Goal: Task Accomplishment & Management: Manage account settings

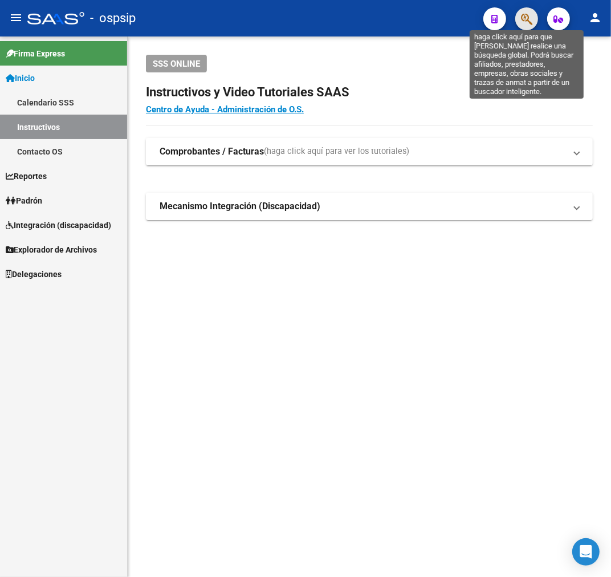
click at [527, 21] on icon "button" at bounding box center [526, 19] width 11 height 13
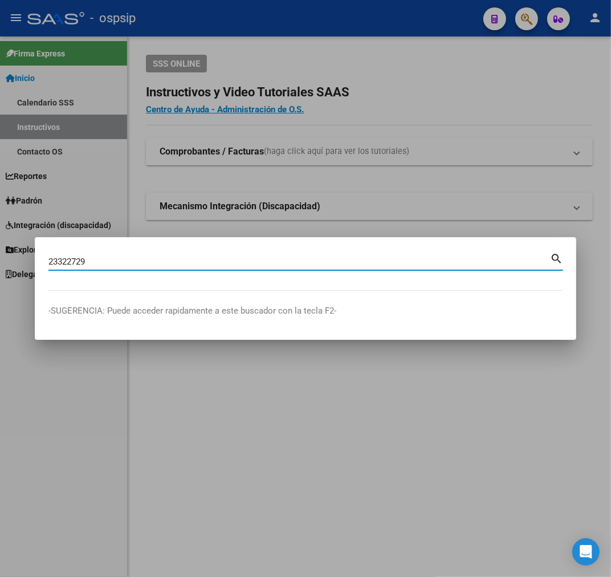
type input "23322729"
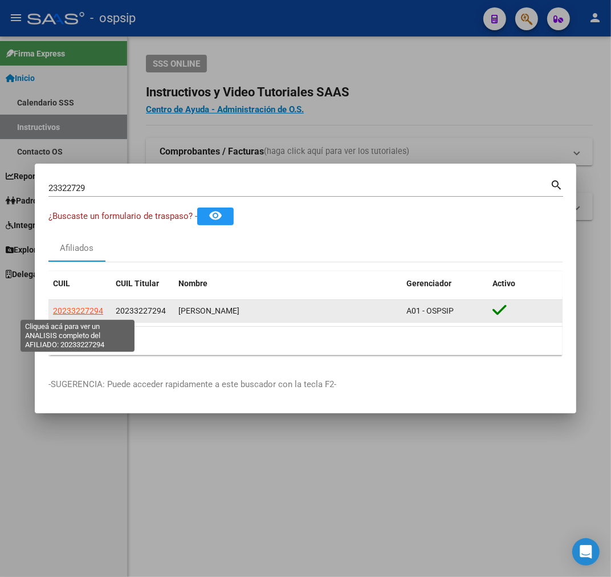
click at [59, 309] on span "20233227294" at bounding box center [78, 310] width 50 height 9
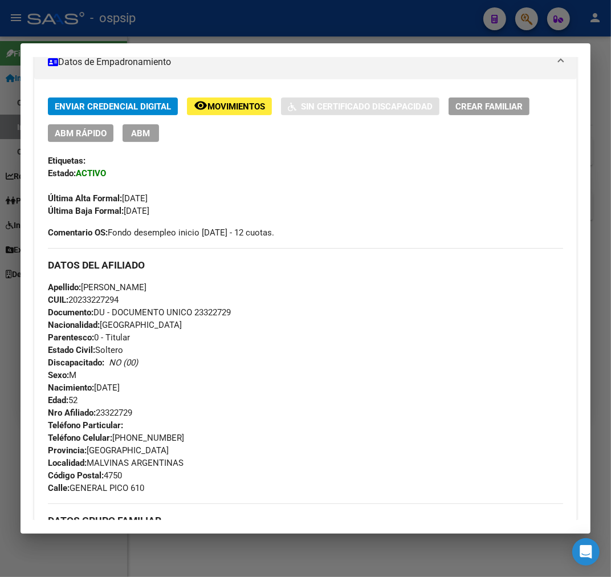
scroll to position [27, 0]
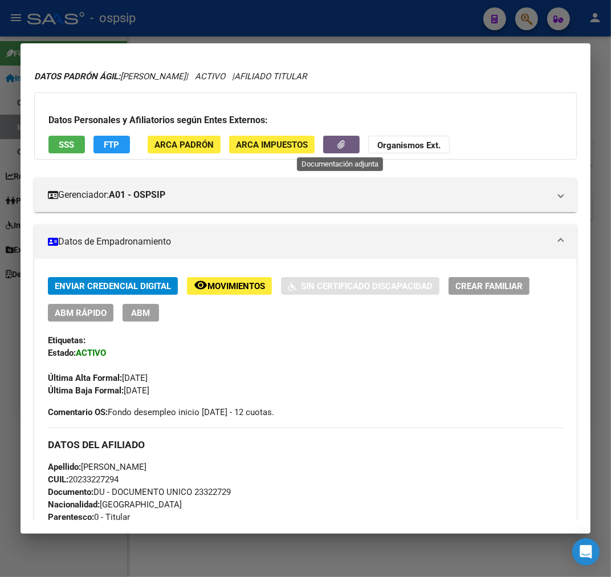
click at [333, 145] on button "button" at bounding box center [341, 145] width 36 height 18
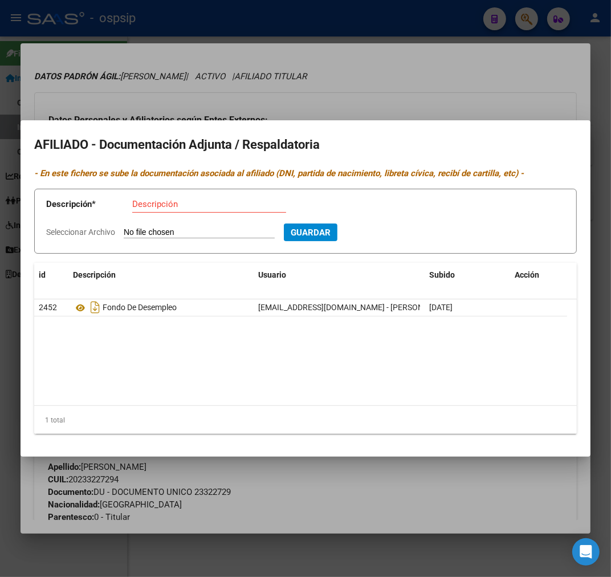
click at [92, 316] on datatable-selection "2452 Fondo De Desempleo [EMAIL_ADDRESS][DOMAIN_NAME] - [PERSON_NAME] [DATE]" at bounding box center [305, 313] width 542 height 10
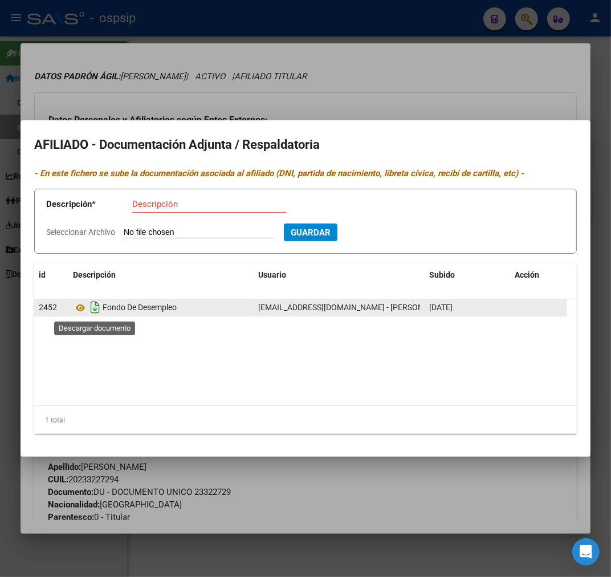
click at [88, 300] on icon "Descargar documento" at bounding box center [95, 307] width 15 height 18
click at [81, 308] on icon at bounding box center [80, 308] width 15 height 14
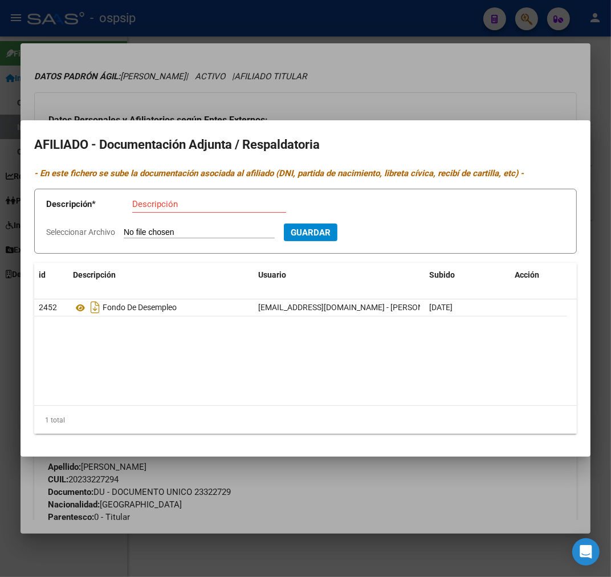
drag, startPoint x: 291, startPoint y: 92, endPoint x: 278, endPoint y: 106, distance: 19.0
click at [289, 89] on div at bounding box center [305, 288] width 611 height 577
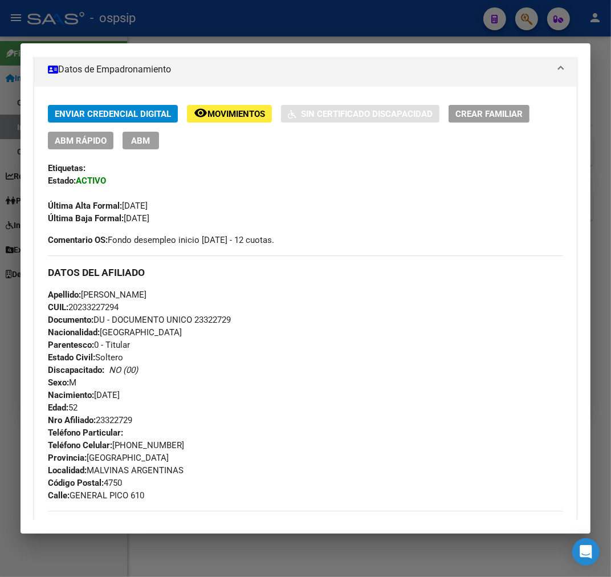
scroll to position [218, 0]
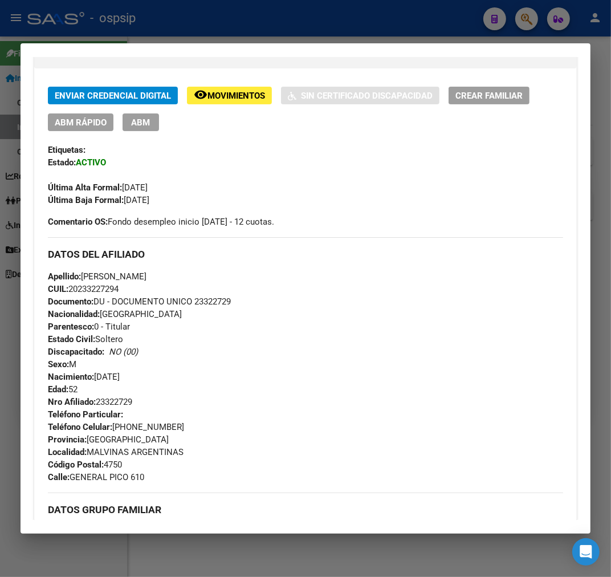
click at [257, 31] on div at bounding box center [305, 288] width 611 height 577
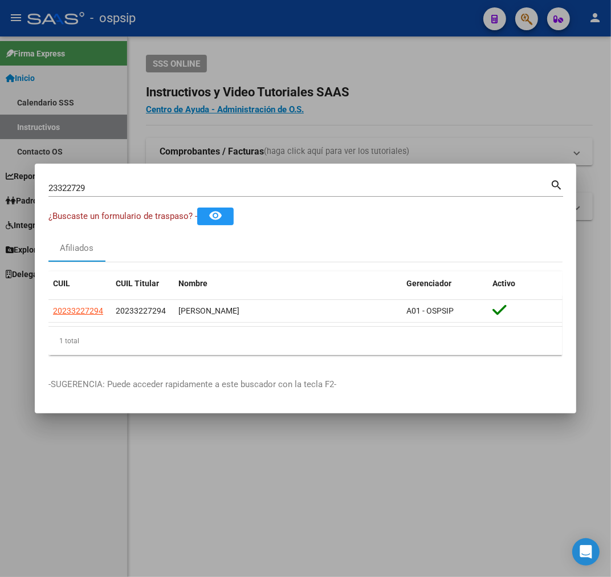
click at [255, 31] on div at bounding box center [305, 288] width 611 height 577
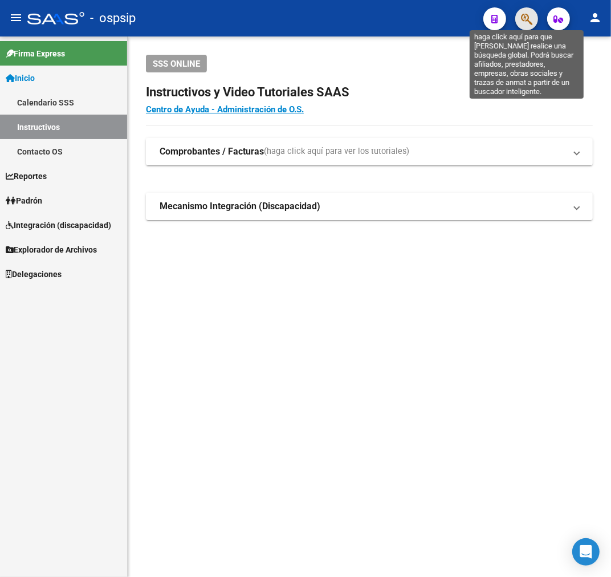
click at [528, 22] on icon "button" at bounding box center [526, 19] width 11 height 13
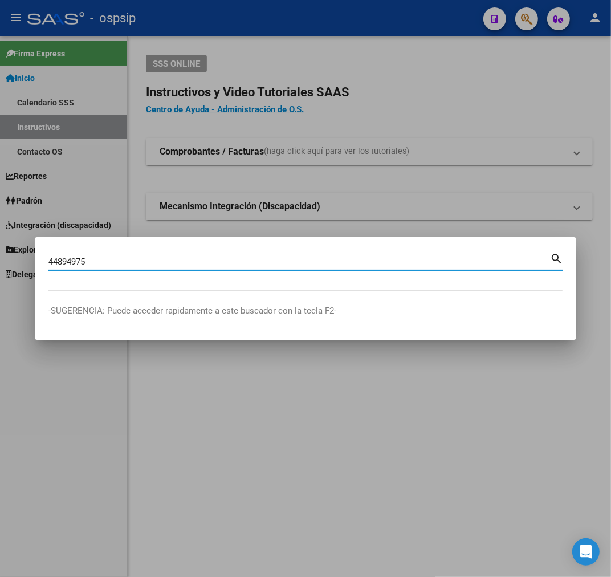
type input "44894975"
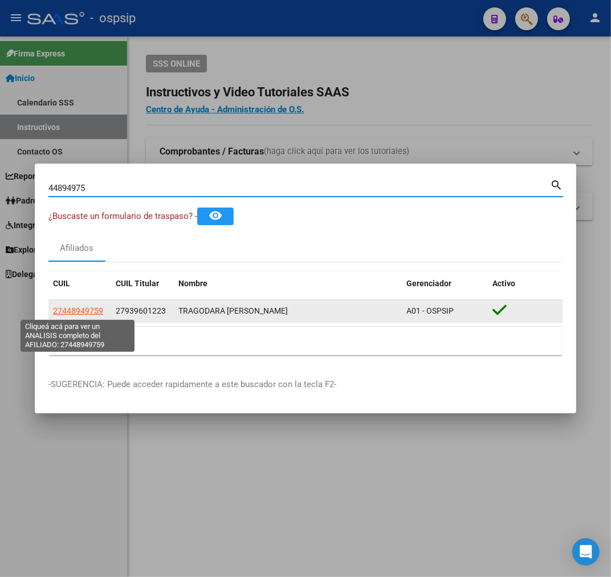
click at [83, 311] on span "27448949759" at bounding box center [78, 310] width 50 height 9
type textarea "27448949759"
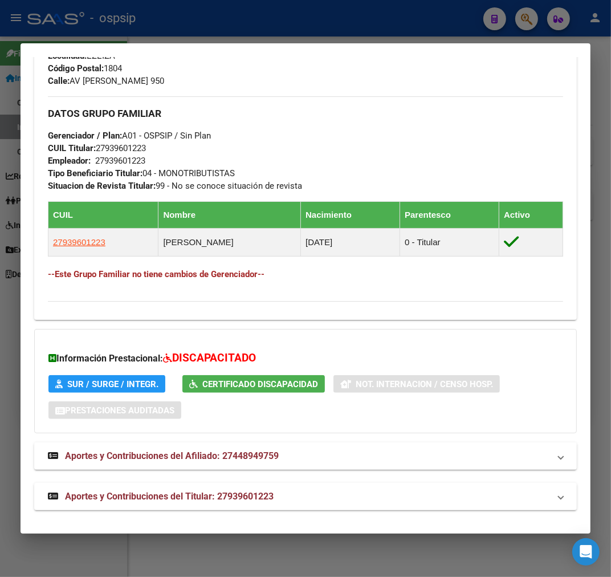
scroll to position [582, 0]
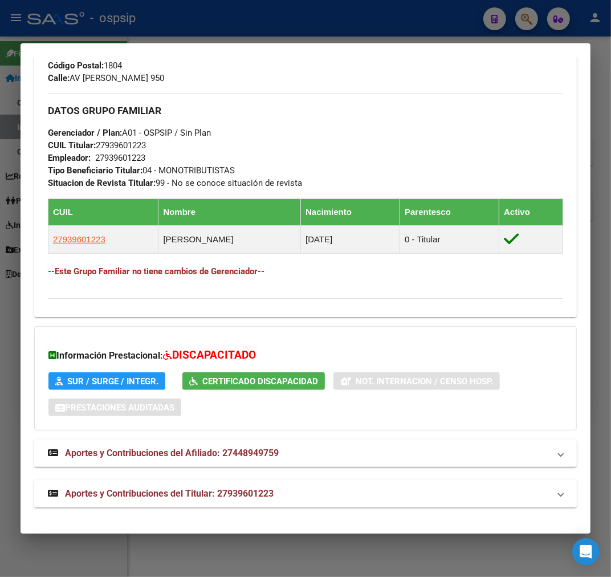
click at [352, 498] on mat-panel-title "Aportes y Contribuciones del Titular: 27939601223" at bounding box center [298, 494] width 501 height 14
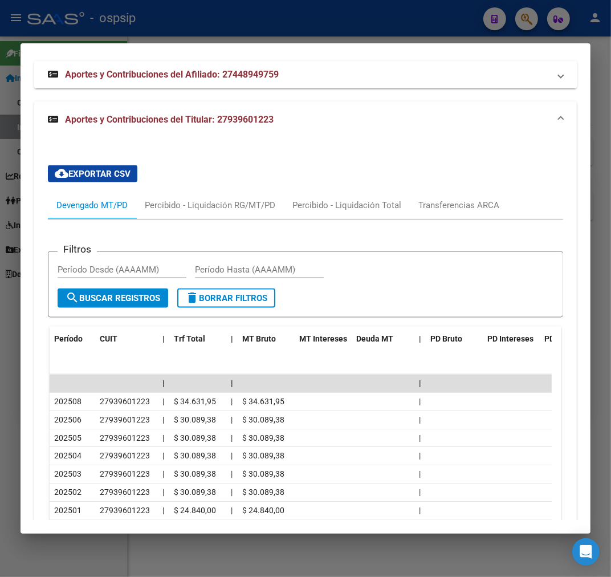
scroll to position [781, 0]
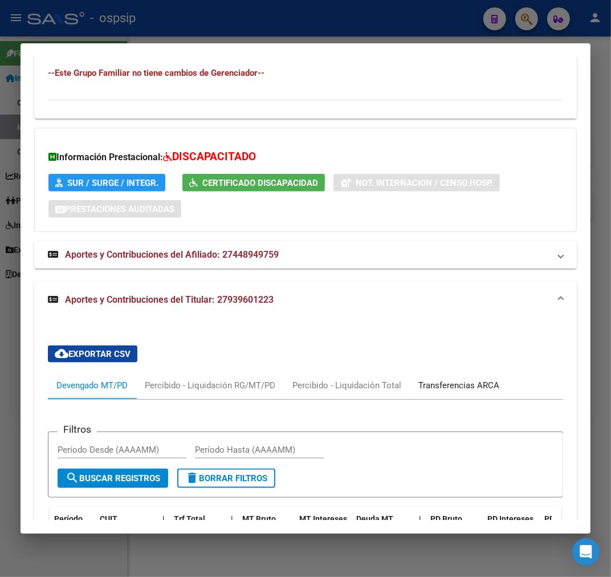
click at [459, 386] on div "Transferencias ARCA" at bounding box center [458, 385] width 81 height 13
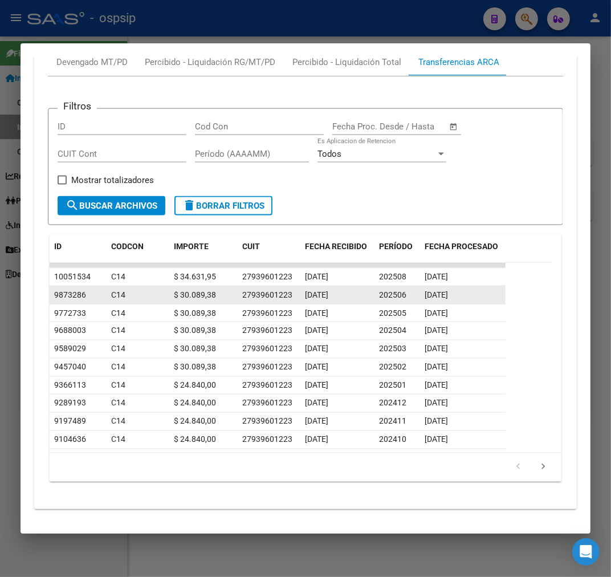
scroll to position [1105, 0]
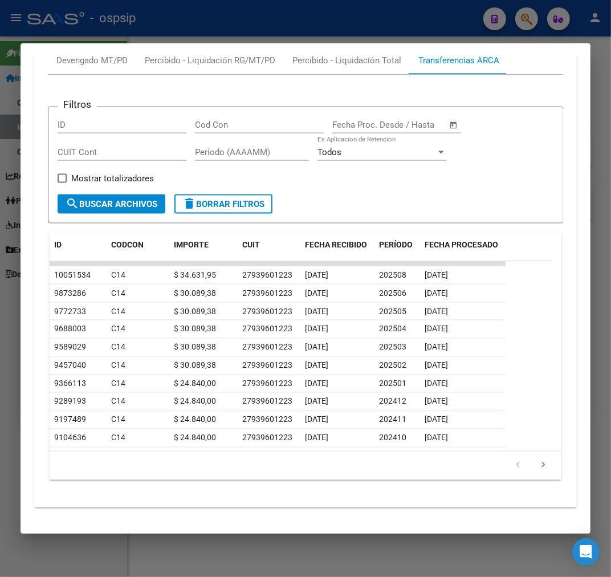
click at [234, 26] on div at bounding box center [305, 288] width 611 height 577
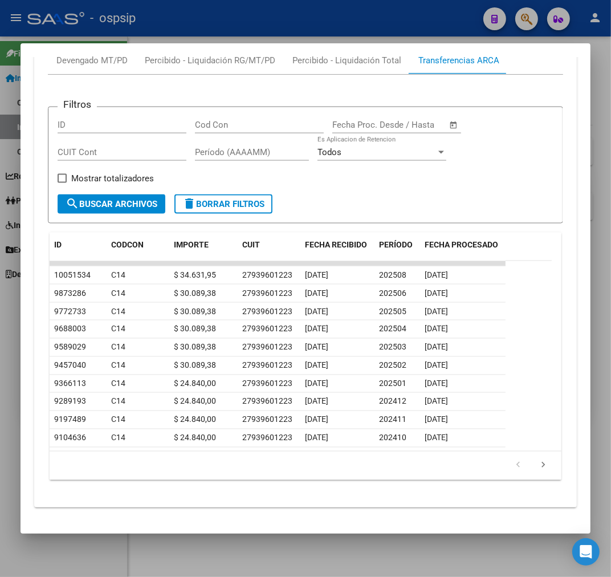
drag, startPoint x: 235, startPoint y: 26, endPoint x: 513, endPoint y: 75, distance: 281.8
click at [235, 30] on div at bounding box center [305, 288] width 611 height 577
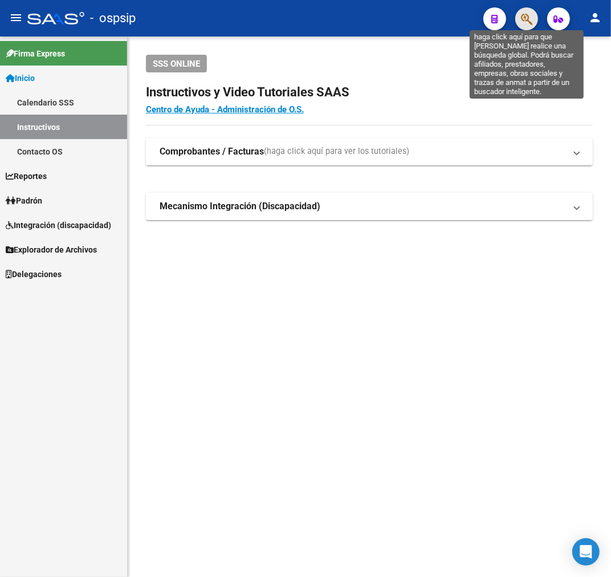
click at [528, 19] on icon "button" at bounding box center [526, 19] width 11 height 13
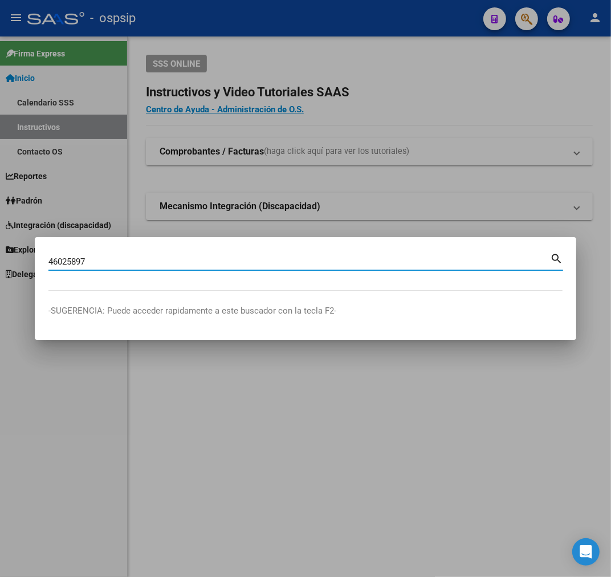
type input "46025897"
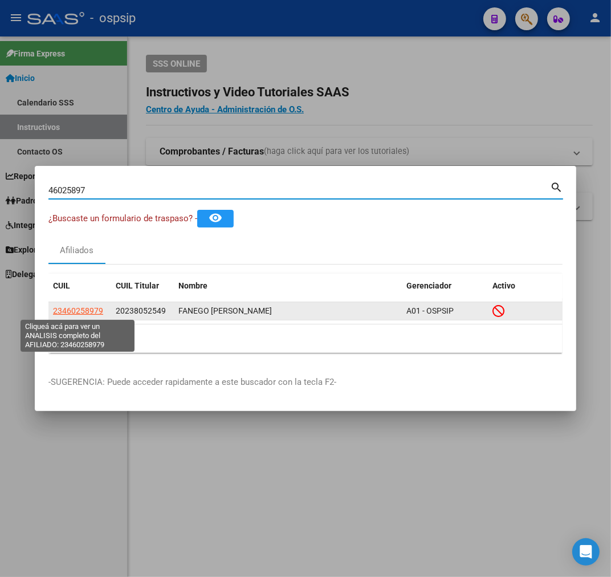
click at [71, 308] on span "23460258979" at bounding box center [78, 310] width 50 height 9
type textarea "23460258979"
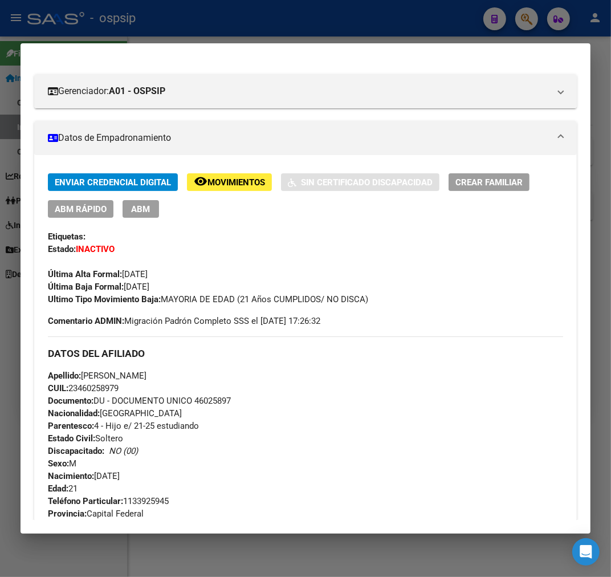
scroll to position [0, 0]
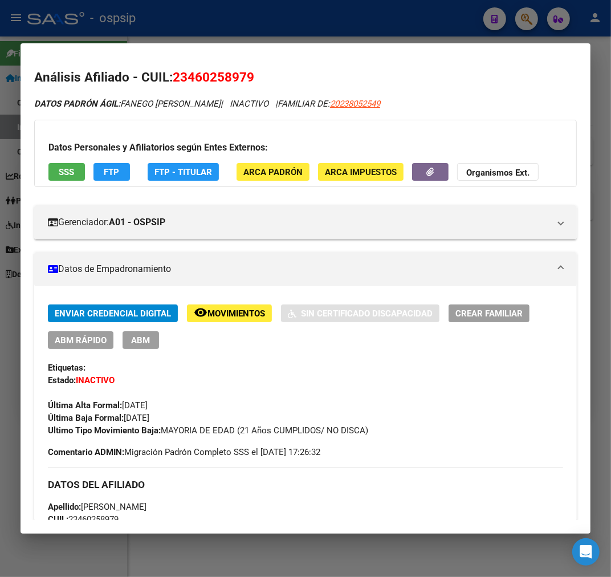
drag, startPoint x: 422, startPoint y: 180, endPoint x: 429, endPoint y: 194, distance: 15.8
click at [423, 181] on div "Datos Personales y Afiliatorios según Entes Externos: SSS FTP FTP - Titular ARC…" at bounding box center [305, 153] width 542 height 67
click at [427, 172] on icon "button" at bounding box center [430, 172] width 7 height 9
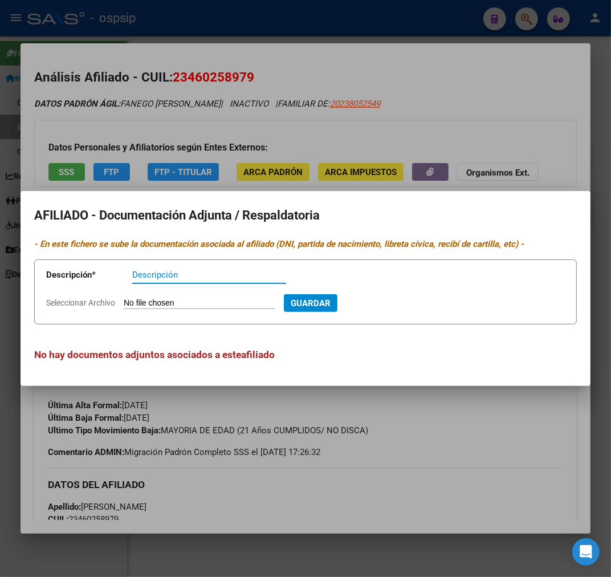
click at [417, 458] on div at bounding box center [305, 288] width 611 height 577
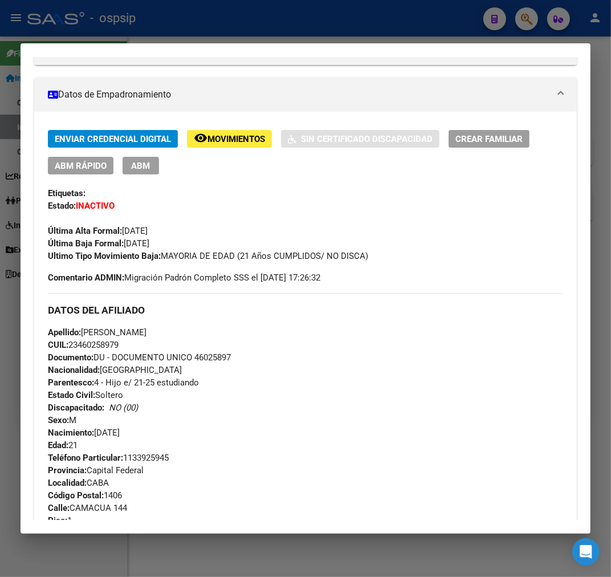
scroll to position [253, 0]
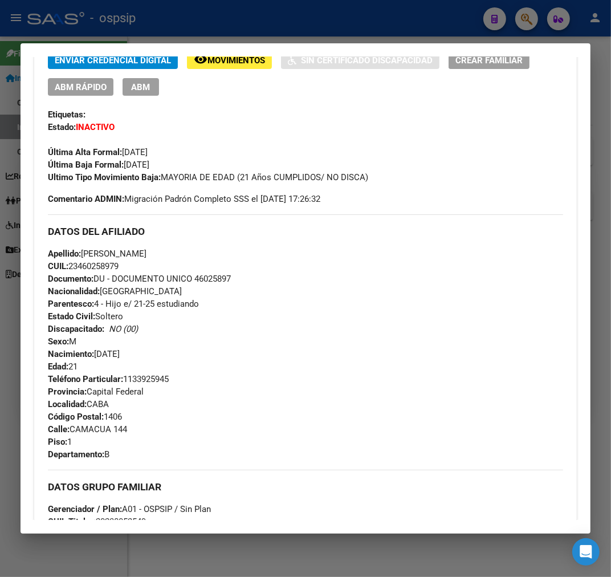
click at [245, 29] on div at bounding box center [305, 288] width 611 height 577
click at [246, 29] on div at bounding box center [305, 288] width 611 height 577
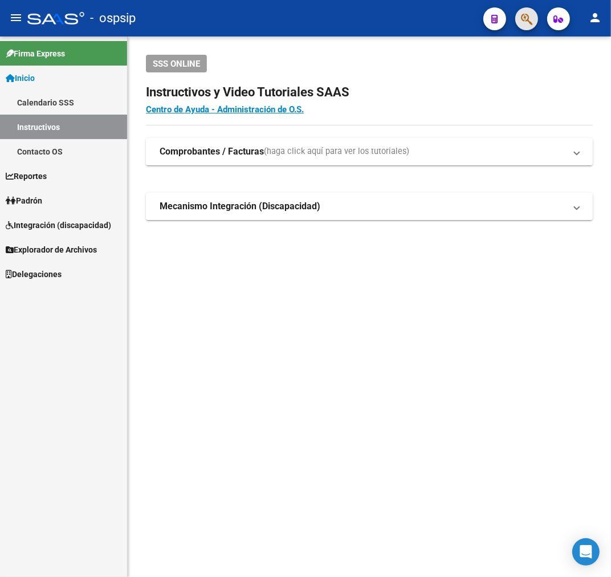
click at [536, 15] on button "button" at bounding box center [526, 18] width 23 height 23
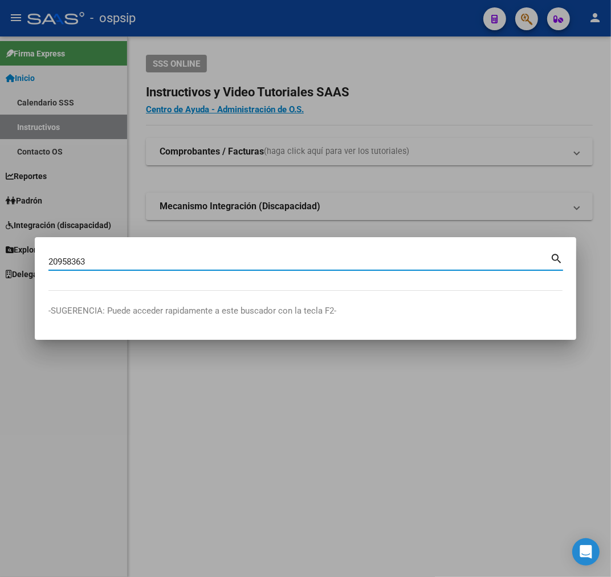
type input "20958363"
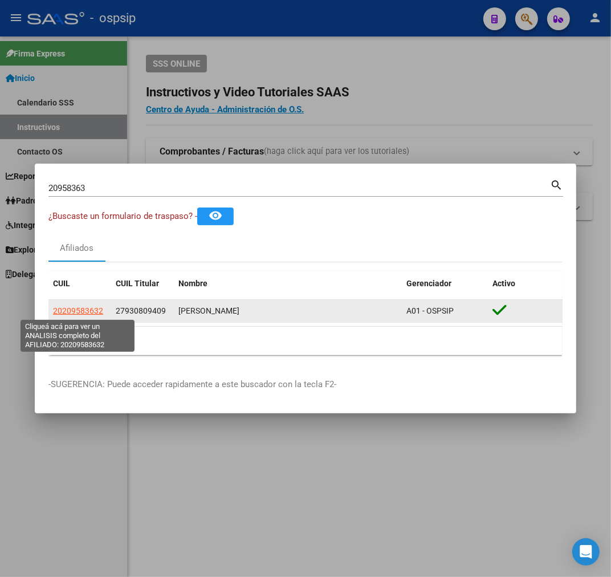
click at [81, 310] on span "20209583632" at bounding box center [78, 310] width 50 height 9
type textarea "20209583632"
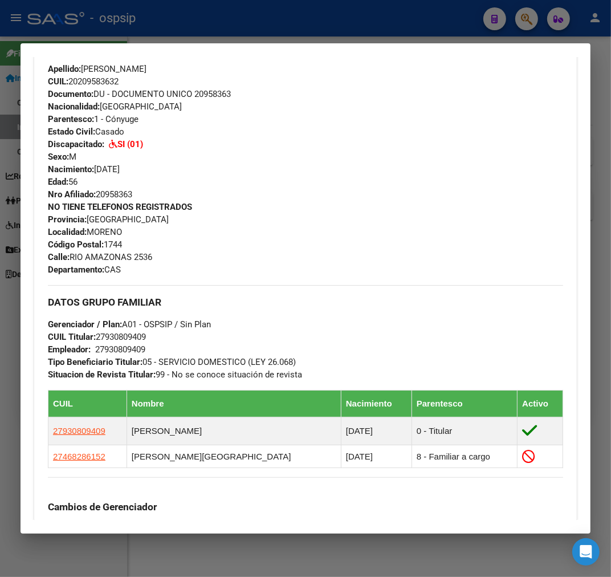
scroll to position [506, 0]
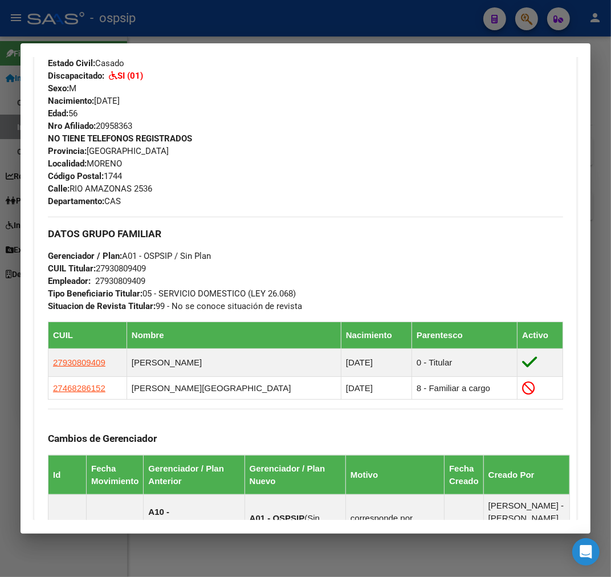
click at [419, 199] on div "NO TIENE TELEFONOS REGISTRADOS Provincia: Buenos Aires Localidad: MORENO Código…" at bounding box center [305, 169] width 515 height 75
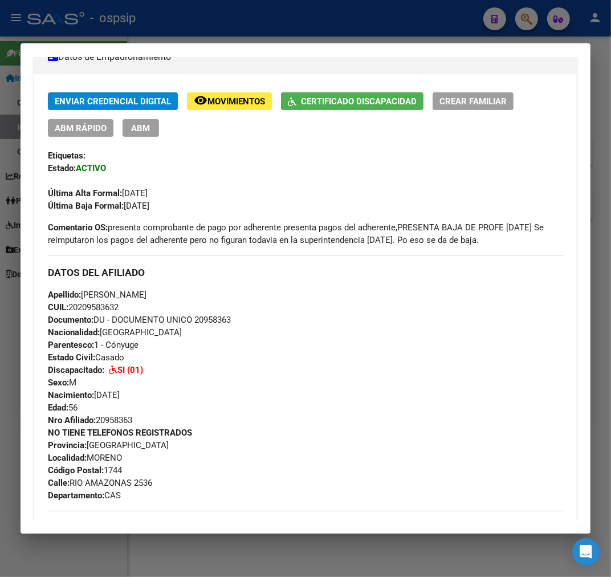
scroll to position [190, 0]
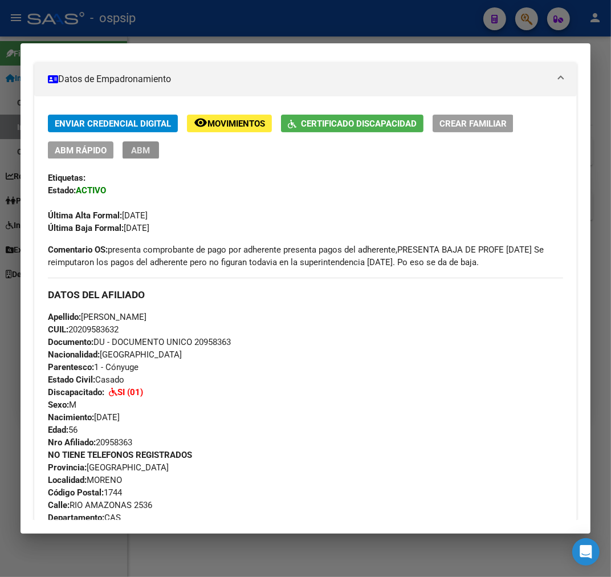
click at [139, 154] on button "ABM" at bounding box center [140, 150] width 36 height 18
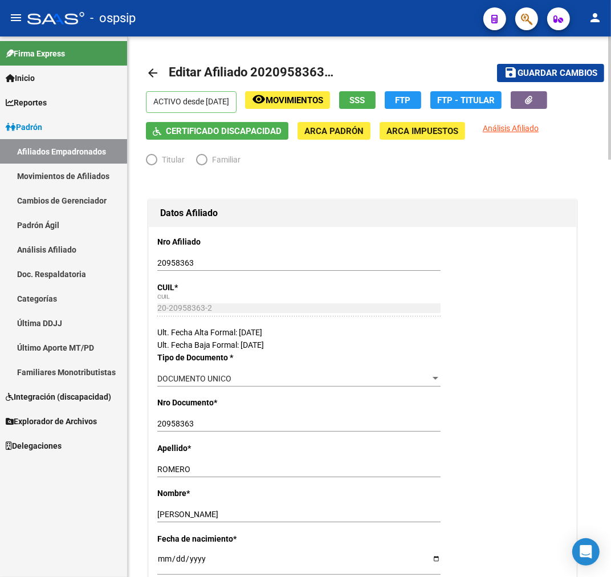
radio input "true"
type input "27-93080940-9"
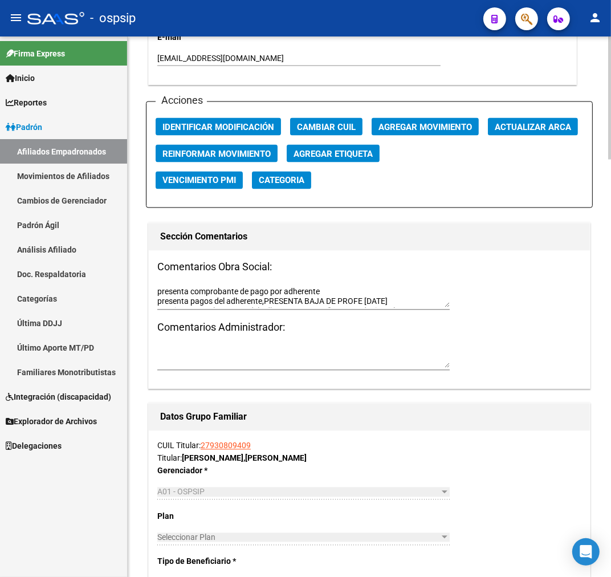
scroll to position [1329, 0]
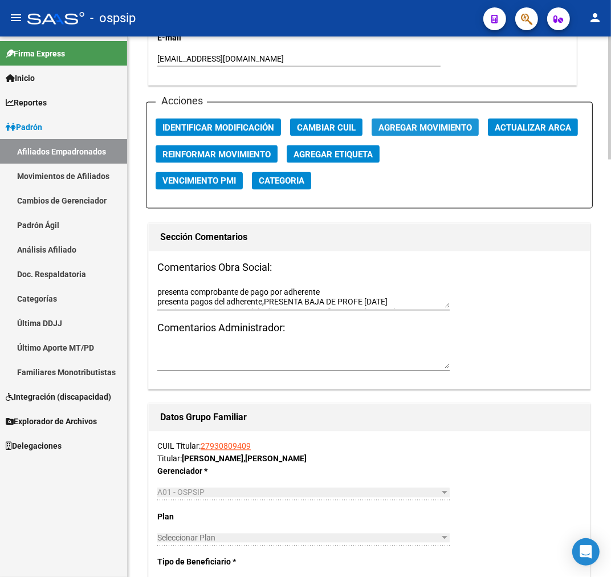
click at [432, 124] on span "Agregar Movimiento" at bounding box center [424, 127] width 93 height 10
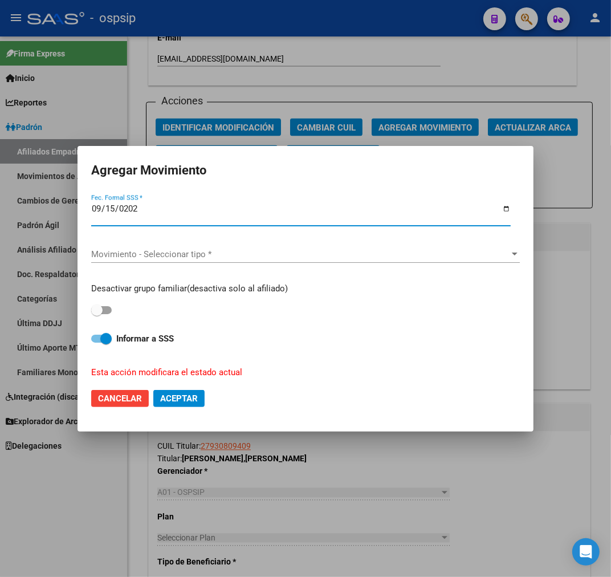
type input "2025-09-15"
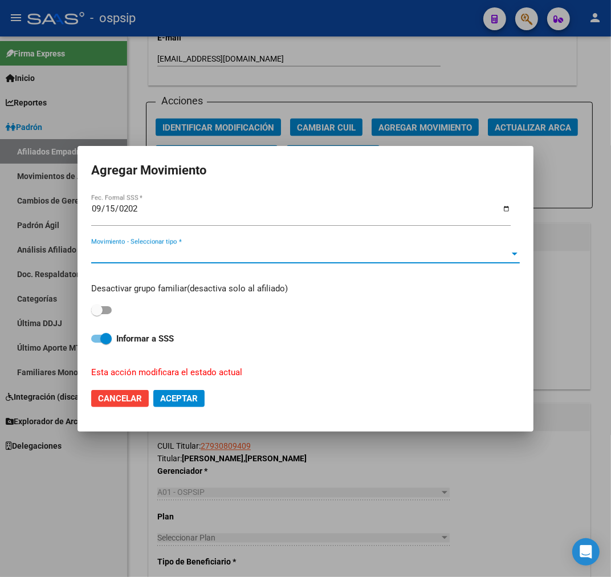
click at [224, 259] on span "Movimiento - Seleccionar tipo *" at bounding box center [300, 254] width 418 height 10
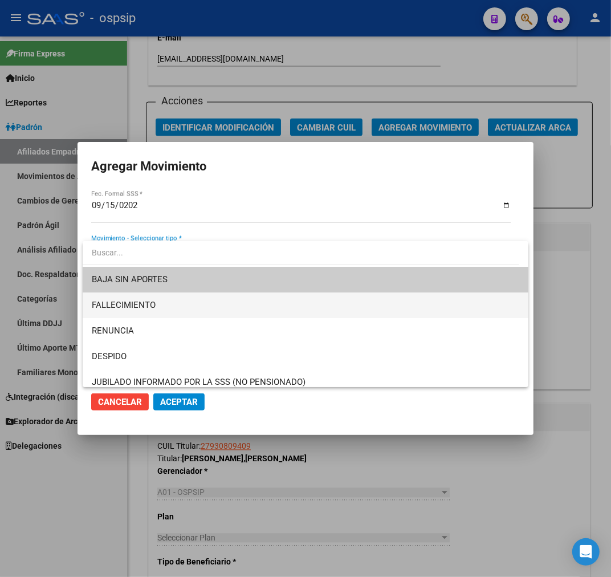
drag, startPoint x: 235, startPoint y: 309, endPoint x: 239, endPoint y: 330, distance: 22.0
click at [235, 309] on span "FALLECIMIENTO" at bounding box center [305, 305] width 427 height 26
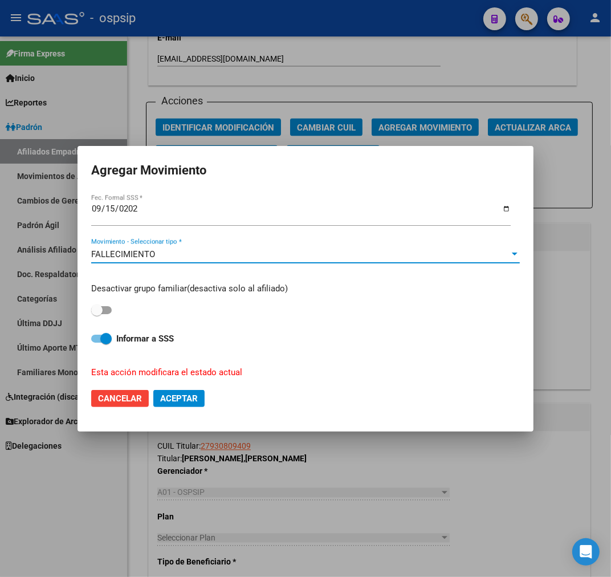
click at [184, 396] on span "Aceptar" at bounding box center [179, 398] width 38 height 10
checkbox input "false"
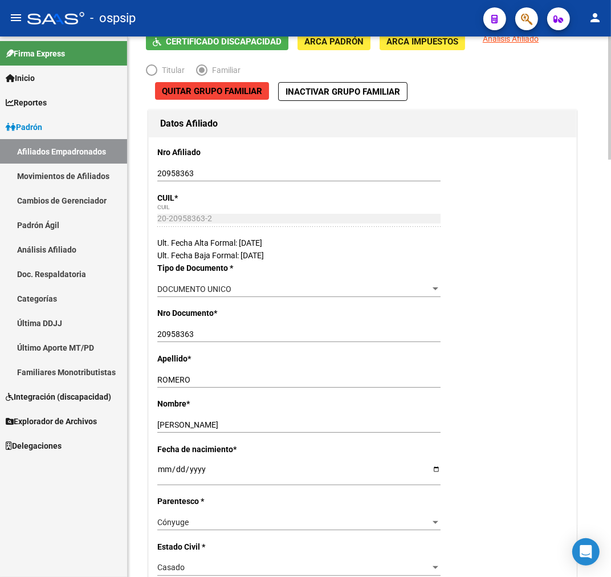
scroll to position [0, 0]
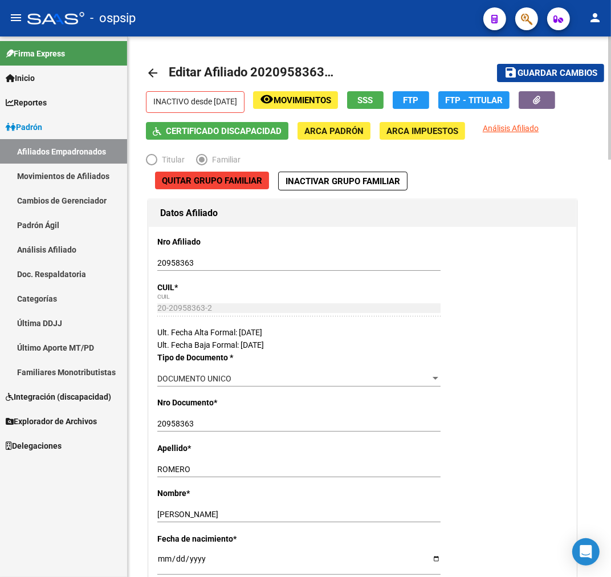
click at [431, 321] on div "20-20958363-2 CUIL" at bounding box center [298, 313] width 283 height 26
click at [541, 99] on icon "button" at bounding box center [536, 100] width 7 height 9
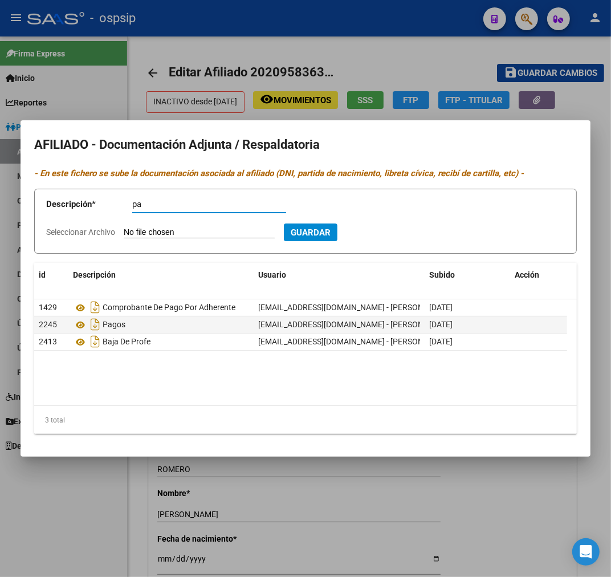
type input "p"
type input "c"
click at [195, 200] on input "partida de defusion" at bounding box center [209, 204] width 154 height 10
click at [196, 205] on input "partida de defusion" at bounding box center [209, 204] width 154 height 10
click at [188, 206] on input "partida de defusion" at bounding box center [209, 204] width 154 height 10
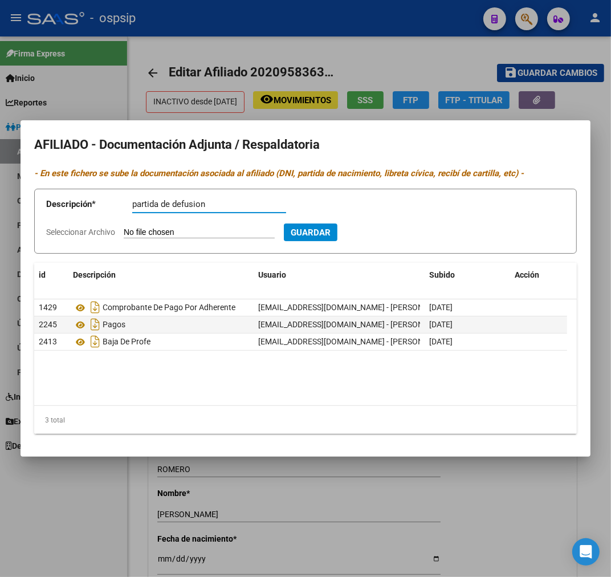
click at [193, 206] on input "partida de defusion" at bounding box center [209, 204] width 154 height 10
type input "partida de difusión"
click at [337, 238] on button "Guardar" at bounding box center [311, 232] width 54 height 18
click at [330, 231] on span "Guardar" at bounding box center [311, 232] width 40 height 10
click at [230, 238] on input "Seleccionar Archivo" at bounding box center [199, 232] width 151 height 11
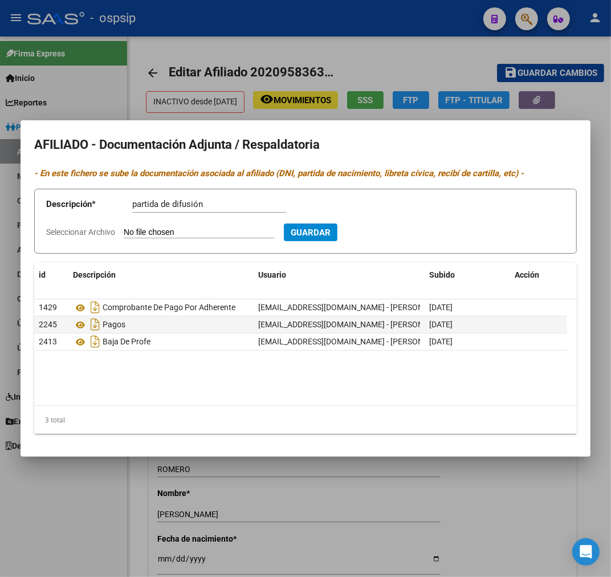
type input "C:\fakepath\thumbnail_1000277102.jpg"
click at [392, 234] on span "Guardar" at bounding box center [372, 232] width 40 height 10
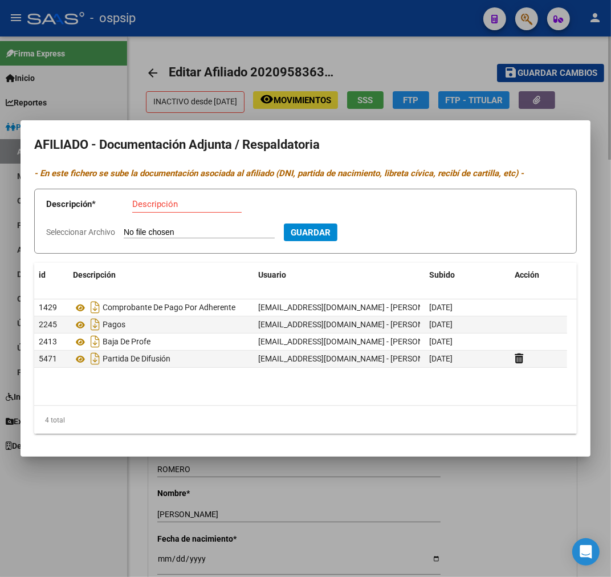
drag, startPoint x: 309, startPoint y: 66, endPoint x: 317, endPoint y: 65, distance: 8.0
click at [312, 65] on div at bounding box center [305, 288] width 611 height 577
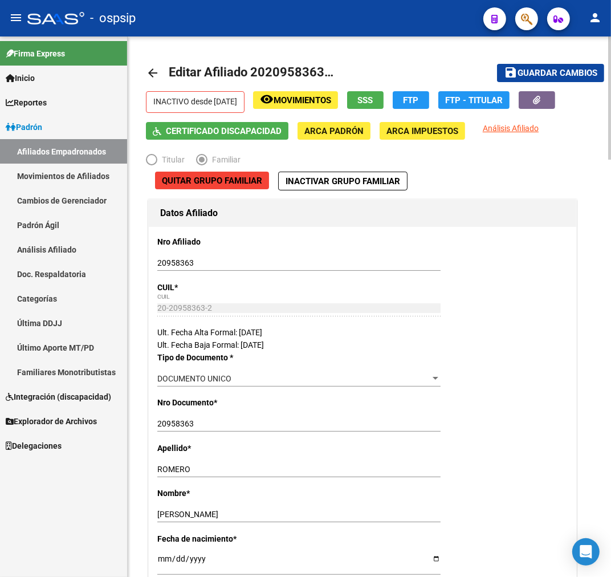
click at [326, 77] on span "Editar Afiliado 20209583632" at bounding box center [251, 72] width 165 height 14
